Goal: Navigation & Orientation: Find specific page/section

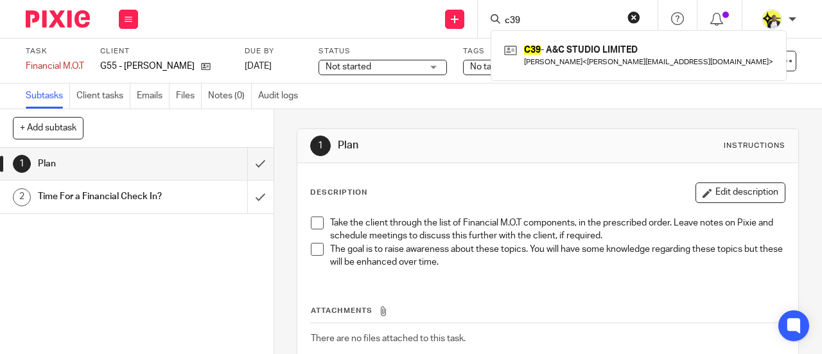
scroll to position [79, 0]
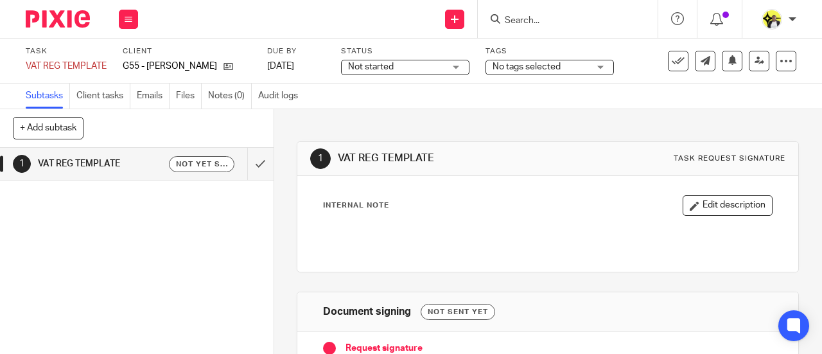
scroll to position [123, 0]
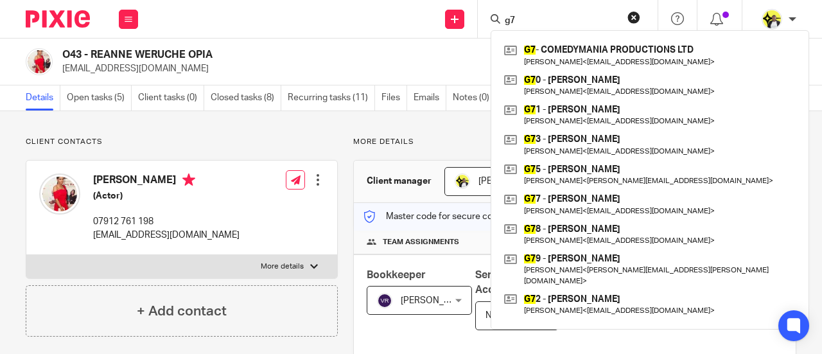
drag, startPoint x: 524, startPoint y: 19, endPoint x: 487, endPoint y: 22, distance: 36.7
click at [492, 21] on div "g7" at bounding box center [566, 19] width 150 height 16
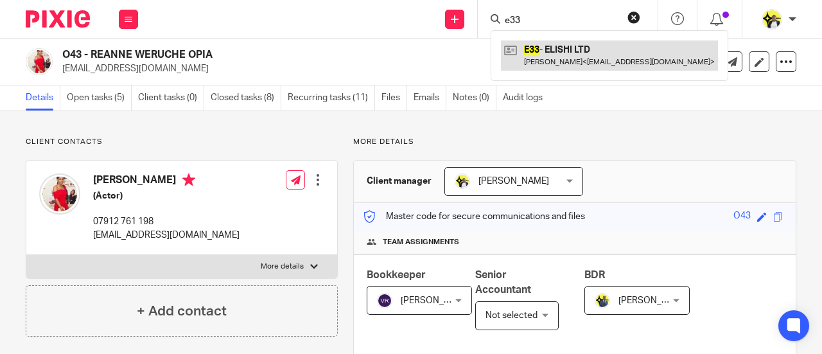
type input "e33"
click at [618, 55] on link at bounding box center [609, 55] width 217 height 30
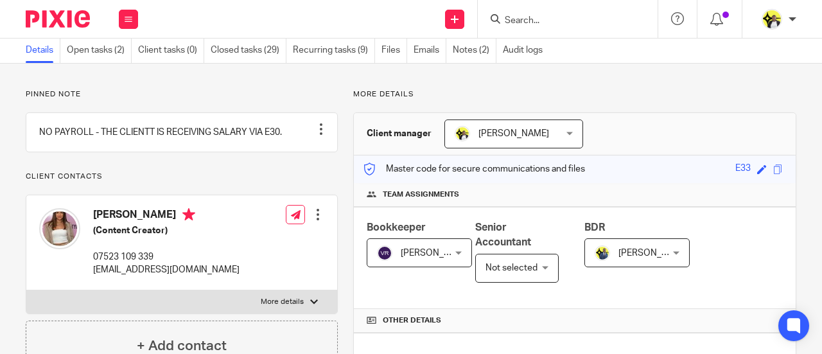
scroll to position [64, 0]
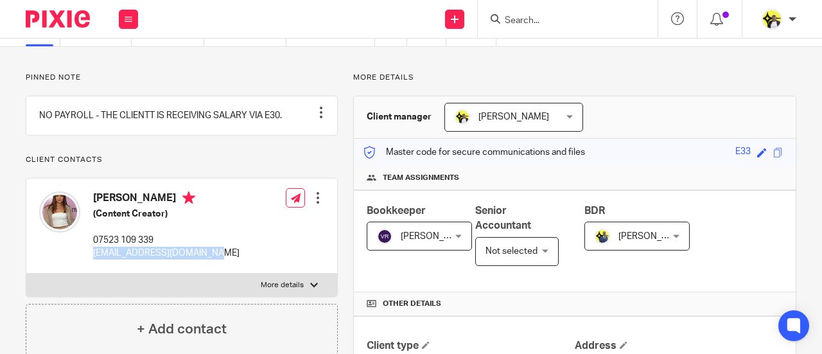
drag, startPoint x: 225, startPoint y: 265, endPoint x: 90, endPoint y: 274, distance: 135.8
click at [91, 273] on div "Samie Elishi (Content Creator) 07523 109 339 enquiries@samieelishi.com Edit con…" at bounding box center [181, 226] width 311 height 94
copy p "enquiries@samieelishi.com"
click at [527, 13] on form at bounding box center [571, 19] width 137 height 16
click at [530, 21] on input "Search" at bounding box center [561, 21] width 116 height 12
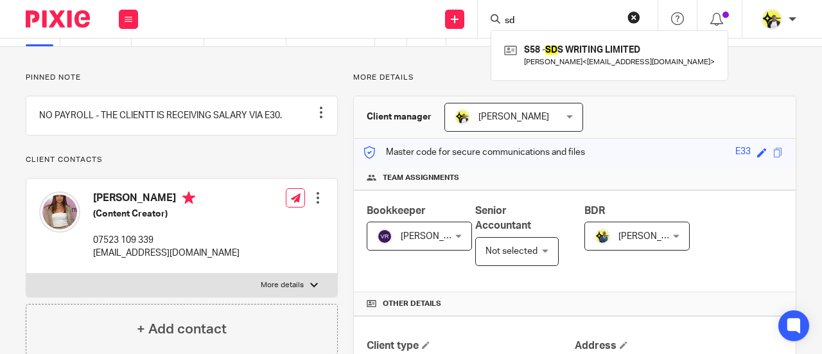
type input "sd"
drag, startPoint x: 514, startPoint y: 22, endPoint x: 474, endPoint y: 26, distance: 40.7
click at [474, 26] on div "Send new email Create task Add client Request signature sd S58 - SD S WRITING L…" at bounding box center [486, 19] width 671 height 38
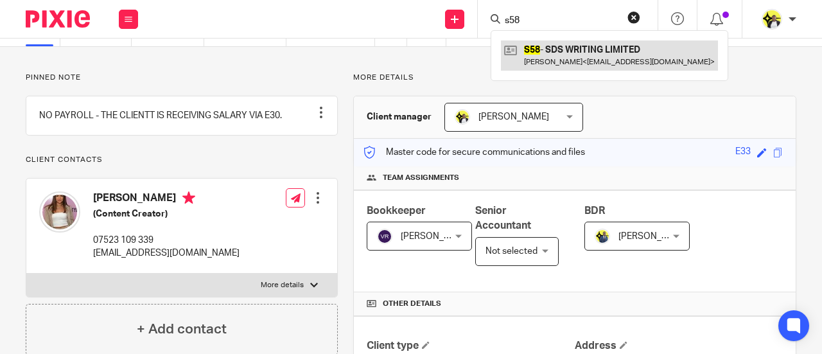
type input "s58"
click at [597, 66] on link at bounding box center [609, 55] width 217 height 30
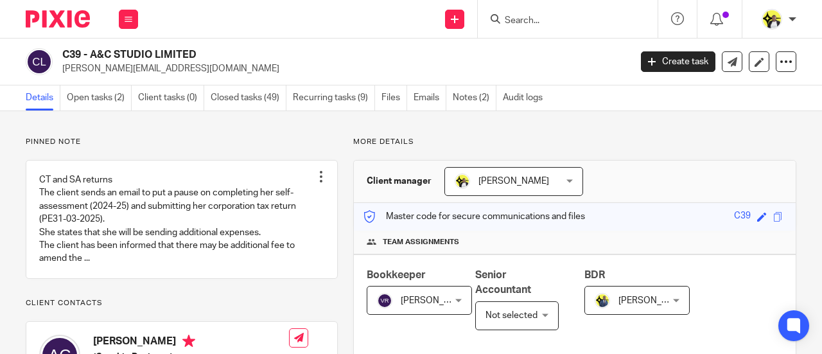
click at [545, 13] on form at bounding box center [571, 19] width 137 height 16
click at [542, 13] on form at bounding box center [571, 19] width 137 height 16
click at [539, 19] on input "Search" at bounding box center [561, 21] width 116 height 12
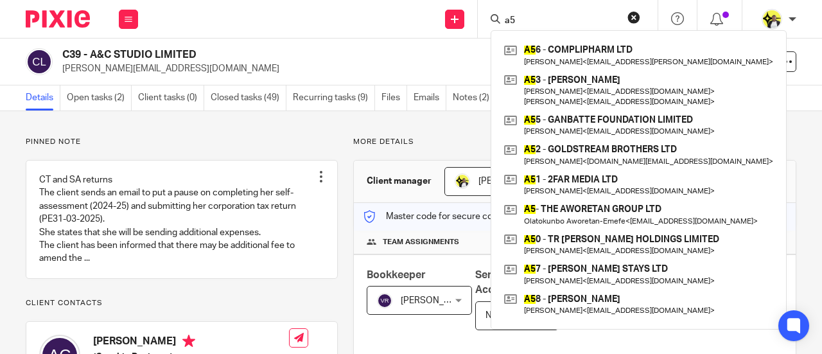
type input "a5"
click button "submit" at bounding box center [0, 0] width 0 height 0
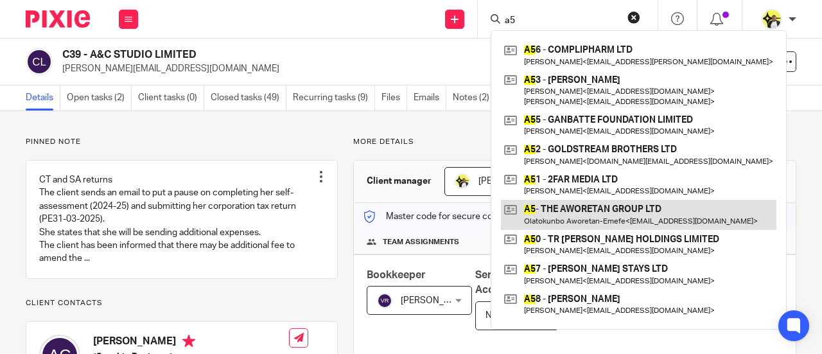
click at [565, 213] on link at bounding box center [638, 215] width 275 height 30
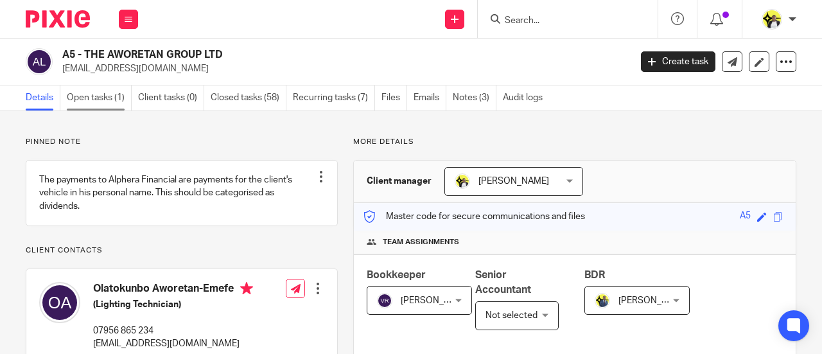
click at [106, 97] on link "Open tasks (1)" at bounding box center [99, 97] width 65 height 25
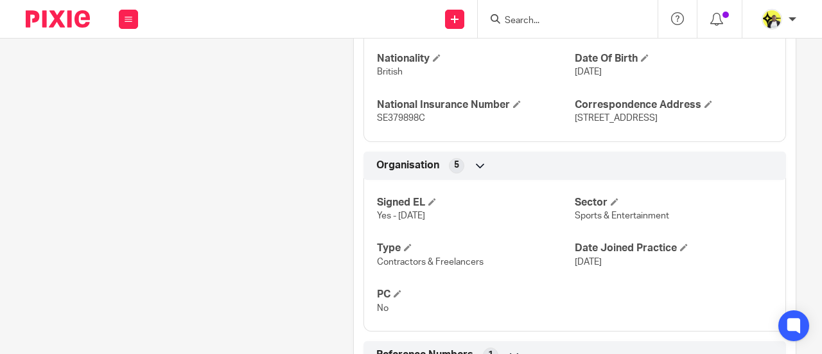
scroll to position [899, 0]
